Goal: Transaction & Acquisition: Purchase product/service

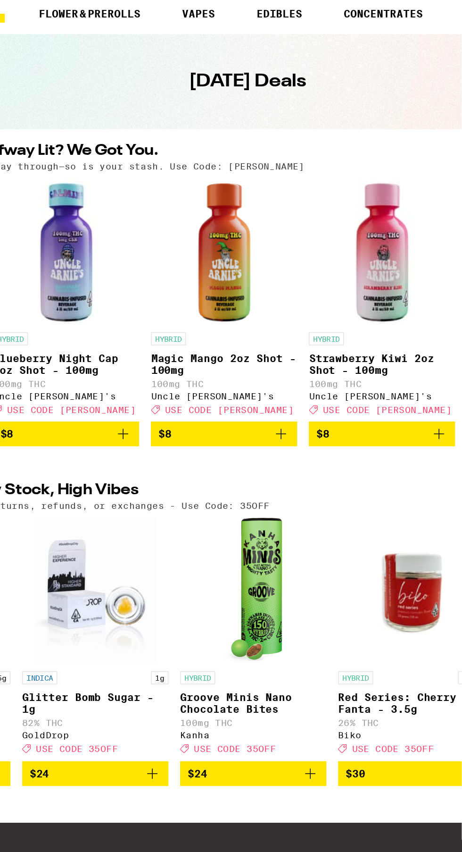
scroll to position [0, 1263]
